Goal: Find contact information: Find contact information

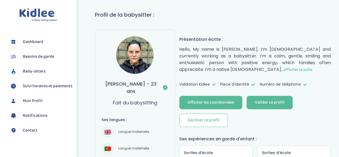
scroll to position [69, 0]
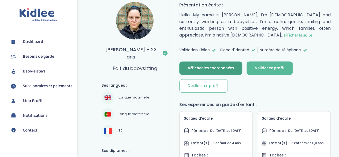
click at [210, 65] on div "Afficher les coordonnées" at bounding box center [210, 68] width 46 height 6
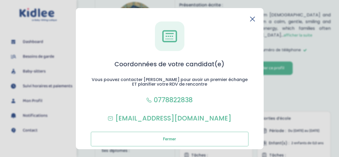
click at [250, 20] on icon at bounding box center [252, 19] width 4 height 4
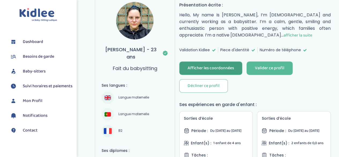
click at [218, 67] on div "Afficher les coordonnées" at bounding box center [210, 68] width 46 height 6
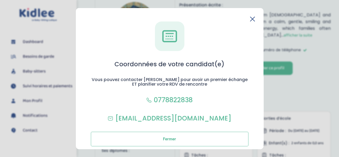
click at [252, 17] on icon at bounding box center [252, 18] width 5 height 5
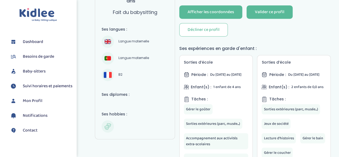
scroll to position [0, 0]
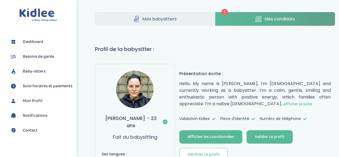
click at [132, 92] on img at bounding box center [134, 88] width 37 height 37
click at [240, 22] on link "Mes candidats" at bounding box center [275, 19] width 120 height 14
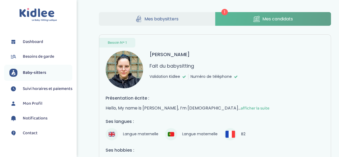
click at [179, 16] on link "Mes babysitters" at bounding box center [157, 19] width 116 height 14
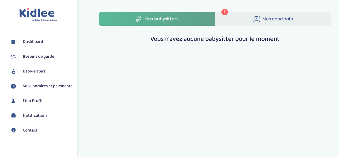
click at [272, 19] on span "Mes candidats" at bounding box center [277, 19] width 31 height 7
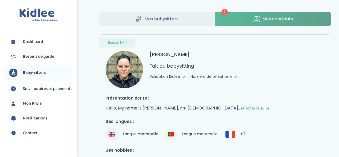
click at [240, 107] on span "afficher la suite" at bounding box center [254, 108] width 29 height 7
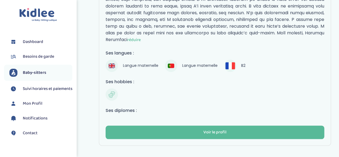
scroll to position [182, 0]
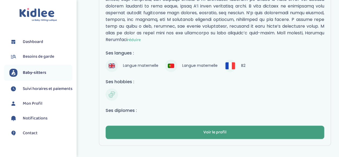
click at [216, 129] on div "Voir le profil" at bounding box center [214, 132] width 23 height 6
